Goal: Information Seeking & Learning: Learn about a topic

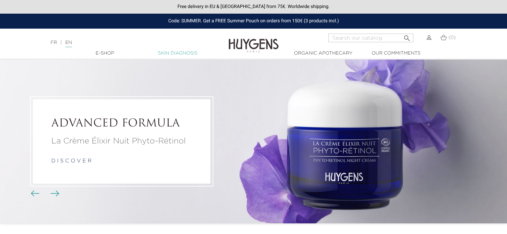
click at [170, 52] on link "Skin Diagnosis" at bounding box center [177, 53] width 67 height 7
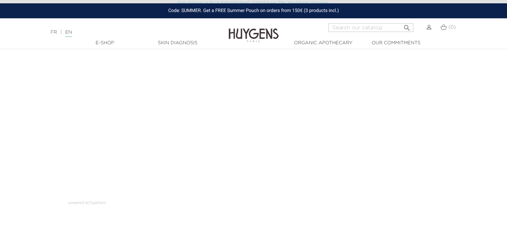
scroll to position [93, 0]
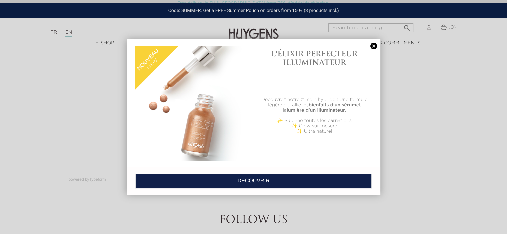
click at [375, 46] on link at bounding box center [373, 46] width 9 height 7
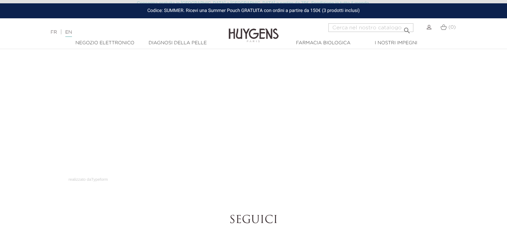
click at [476, 104] on section "Consulenza sul viso realizzato da Typeform" at bounding box center [253, 88] width 507 height 190
click at [465, 98] on section "Consulenza sul viso realizzato da Typeform" at bounding box center [253, 130] width 507 height 190
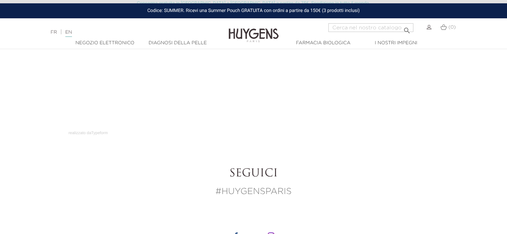
scroll to position [144, 0]
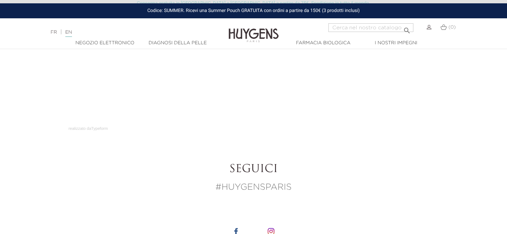
click at [368, 125] on div "realizzato da Typeform" at bounding box center [254, 128] width 370 height 8
click at [395, 164] on h2 "Seguici" at bounding box center [254, 169] width 370 height 13
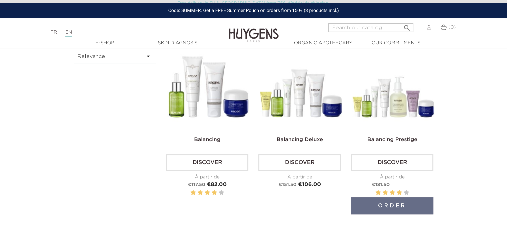
scroll to position [213, 0]
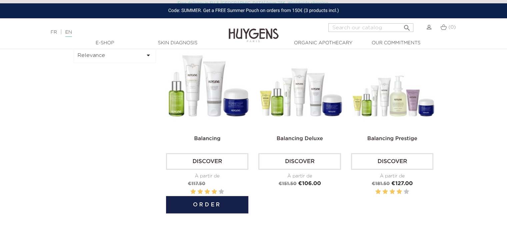
click at [217, 96] on img at bounding box center [208, 89] width 82 height 82
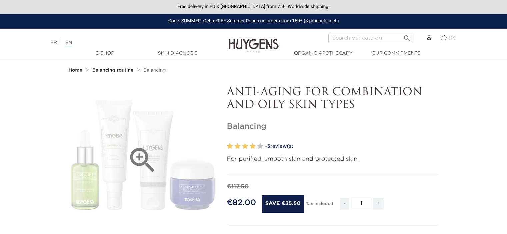
click at [139, 158] on icon "" at bounding box center [142, 160] width 33 height 33
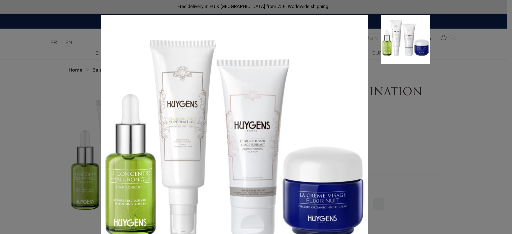
click at [479, 151] on div "For purified, smooth skin and protected skin." at bounding box center [256, 117] width 512 height 234
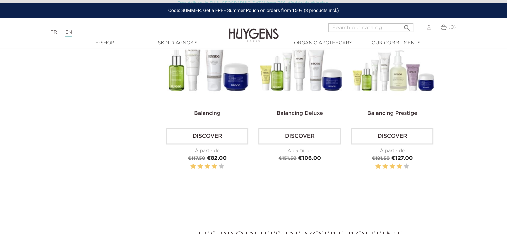
scroll to position [239, 0]
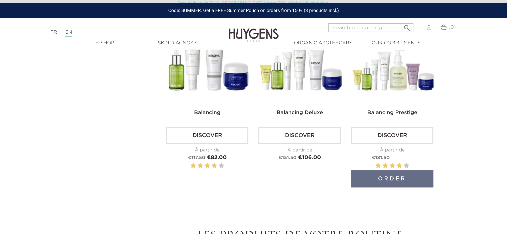
click at [385, 72] on img at bounding box center [393, 63] width 82 height 82
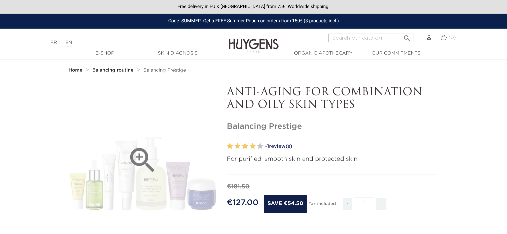
click at [146, 183] on div "" at bounding box center [143, 160] width 148 height 148
